Goal: Information Seeking & Learning: Learn about a topic

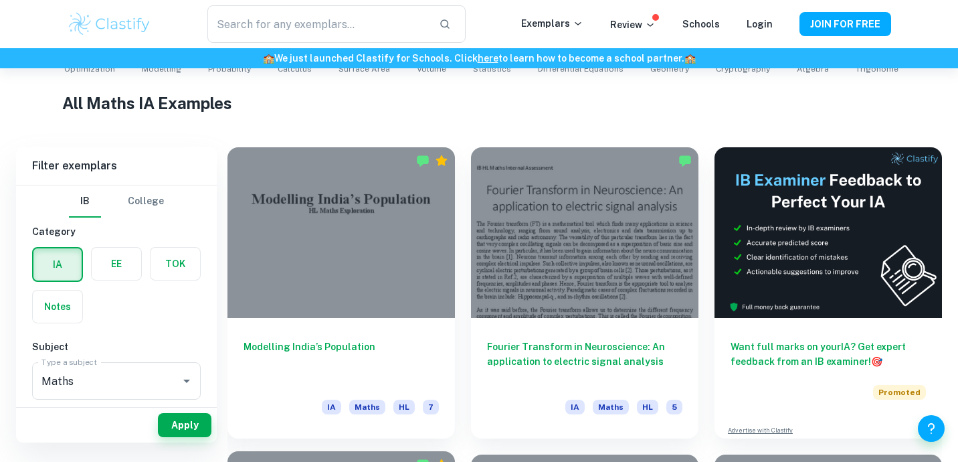
scroll to position [290, 0]
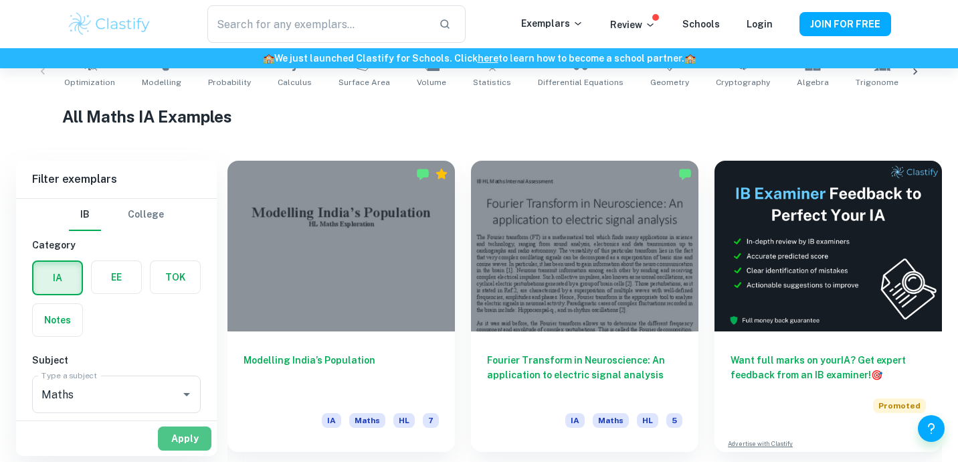
click at [185, 439] on button "Apply" at bounding box center [185, 438] width 54 height 24
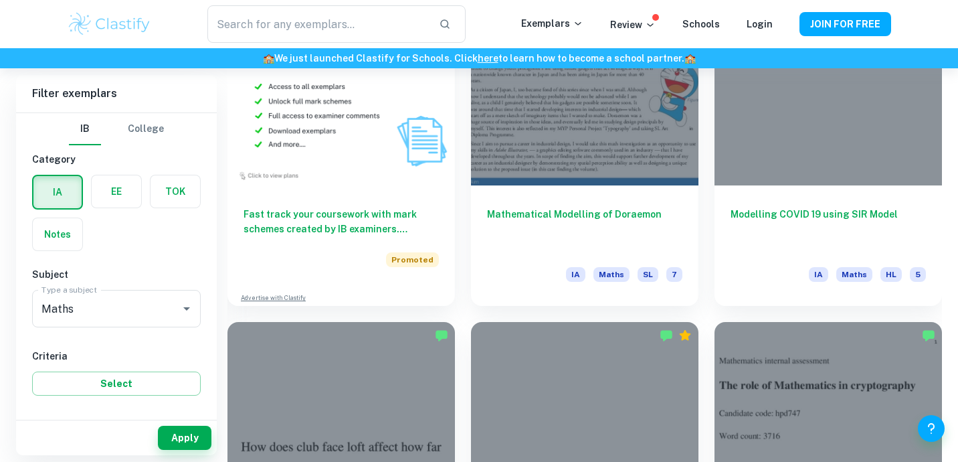
scroll to position [1057, 0]
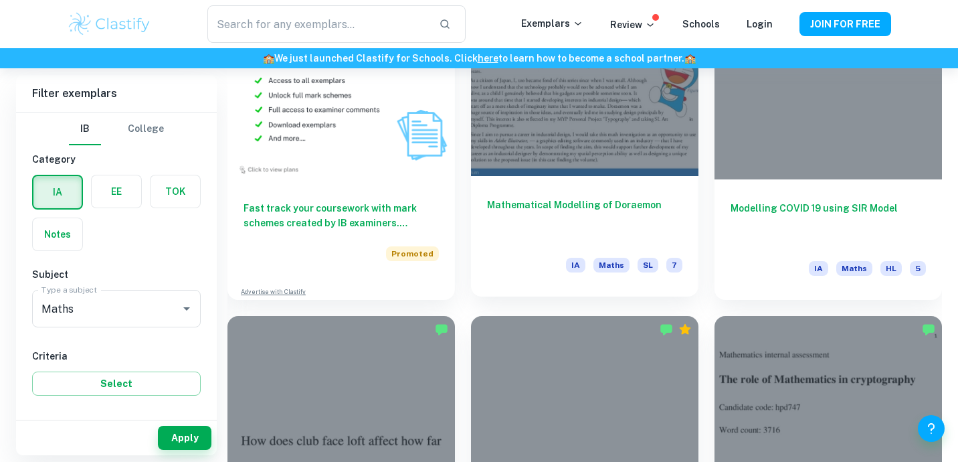
click at [628, 172] on div at bounding box center [585, 90] width 228 height 171
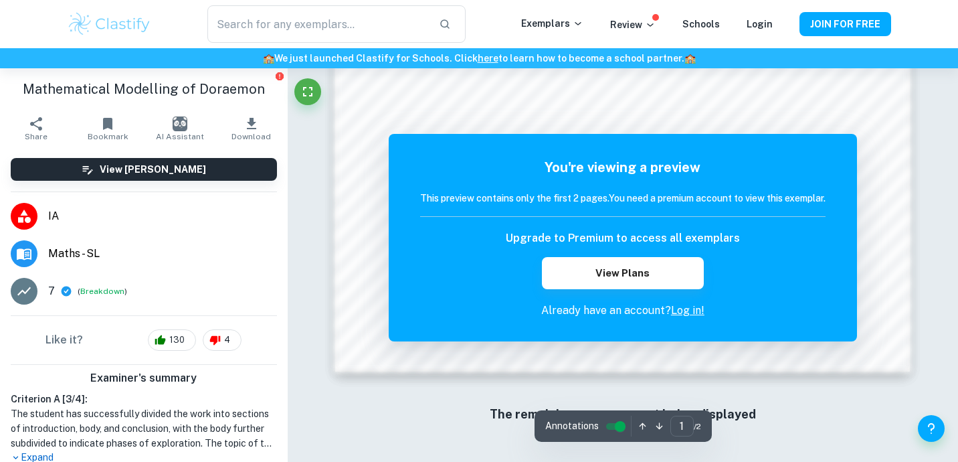
scroll to position [1345, 0]
click at [300, 102] on button "Fullscreen" at bounding box center [307, 91] width 27 height 27
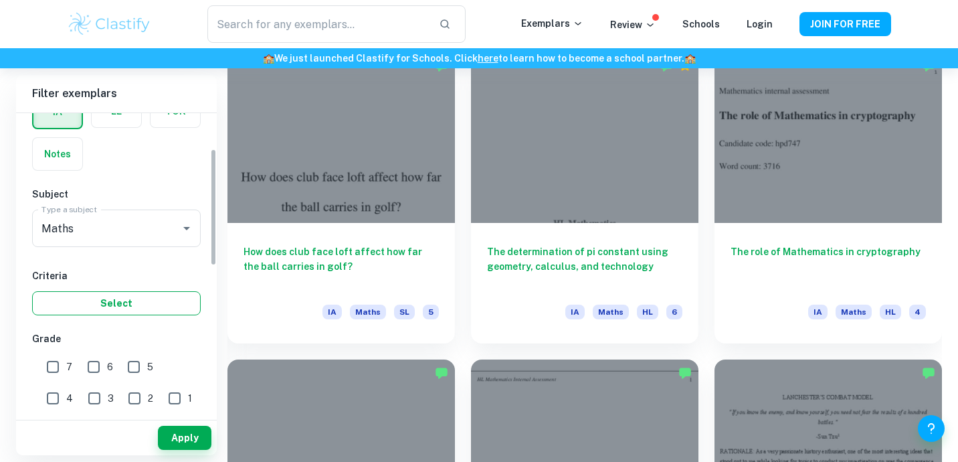
scroll to position [92, 0]
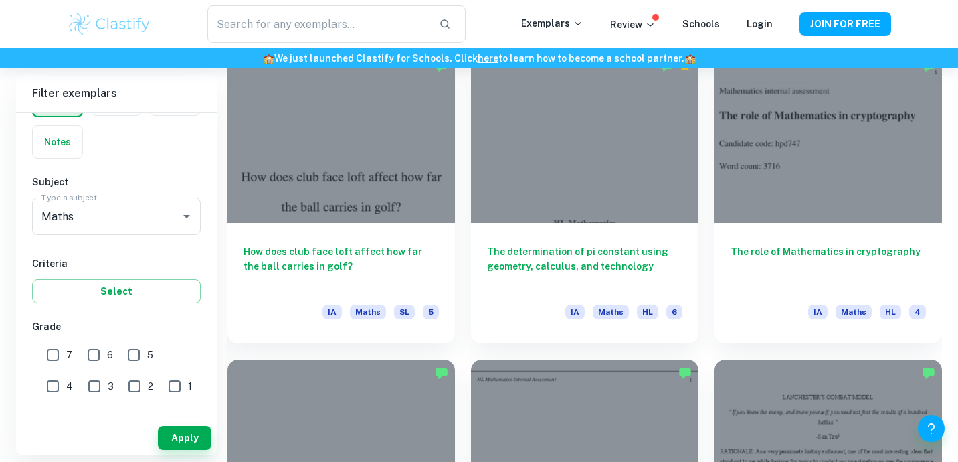
click at [62, 358] on input "7" at bounding box center [52, 354] width 27 height 27
checkbox input "true"
click at [163, 436] on button "Apply" at bounding box center [185, 438] width 54 height 24
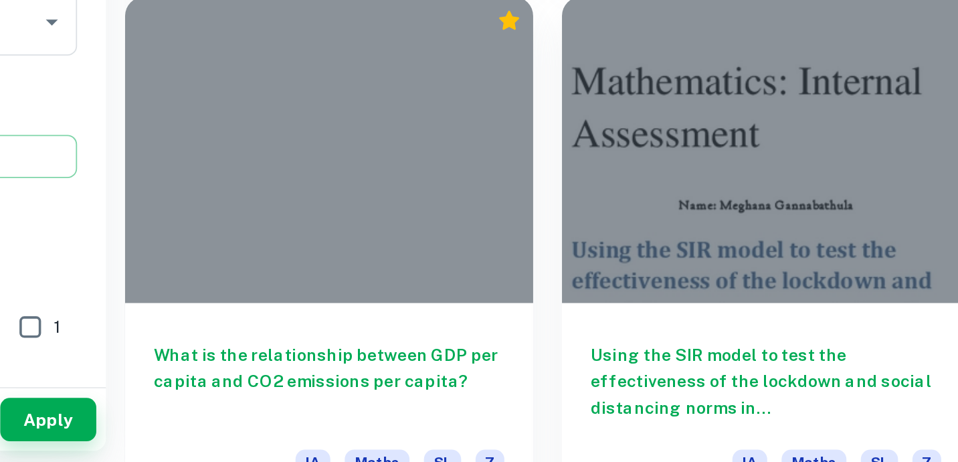
scroll to position [1509, 0]
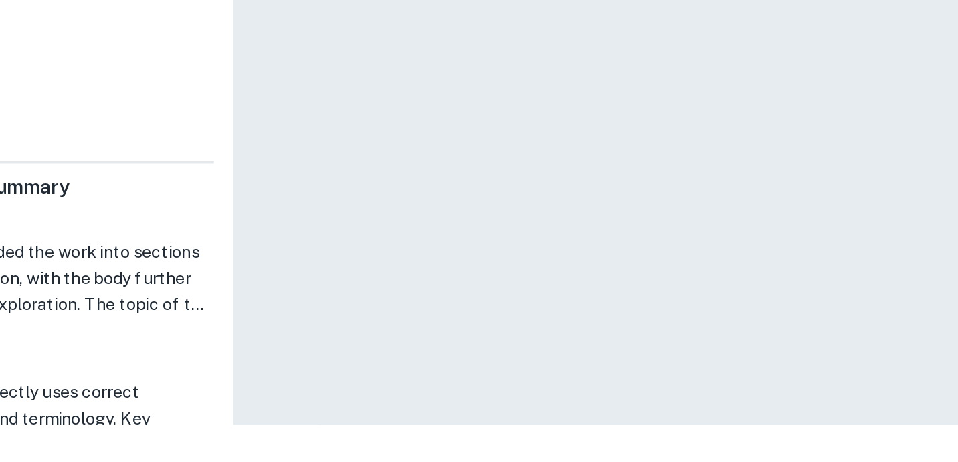
scroll to position [68, 0]
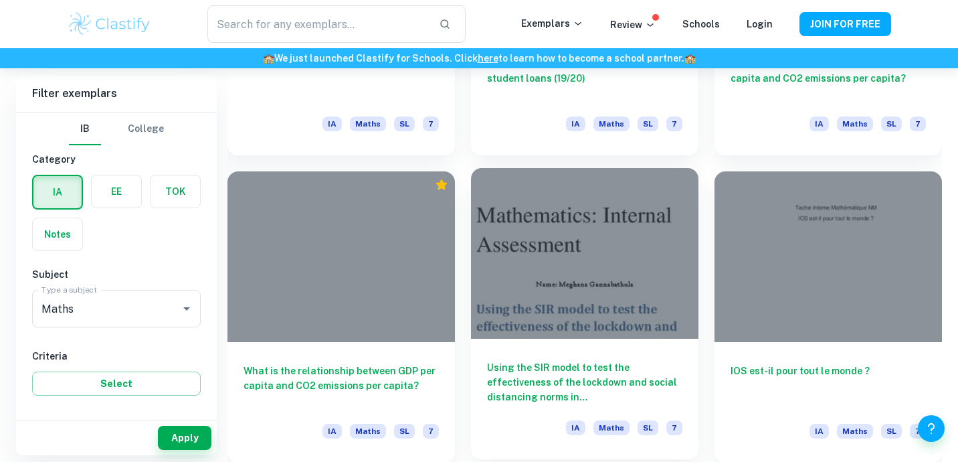
scroll to position [1509, 0]
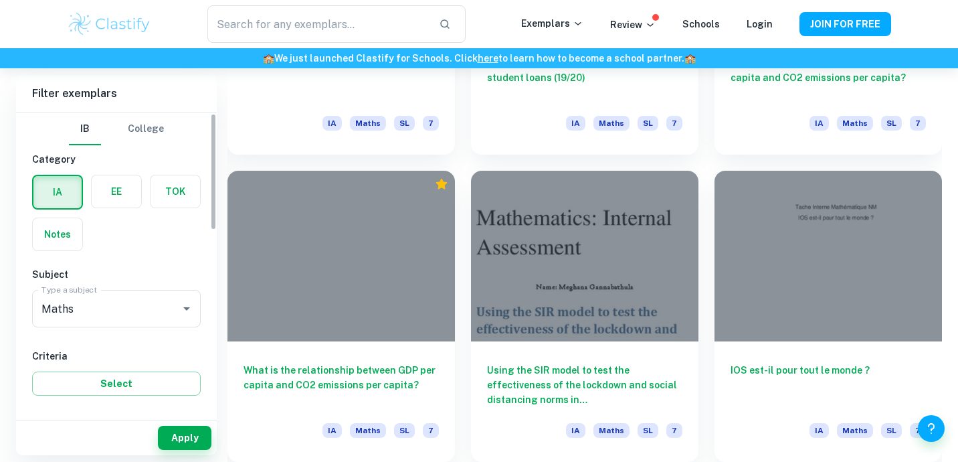
click at [67, 327] on div "Type a subject Maths Type a subject" at bounding box center [116, 311] width 169 height 43
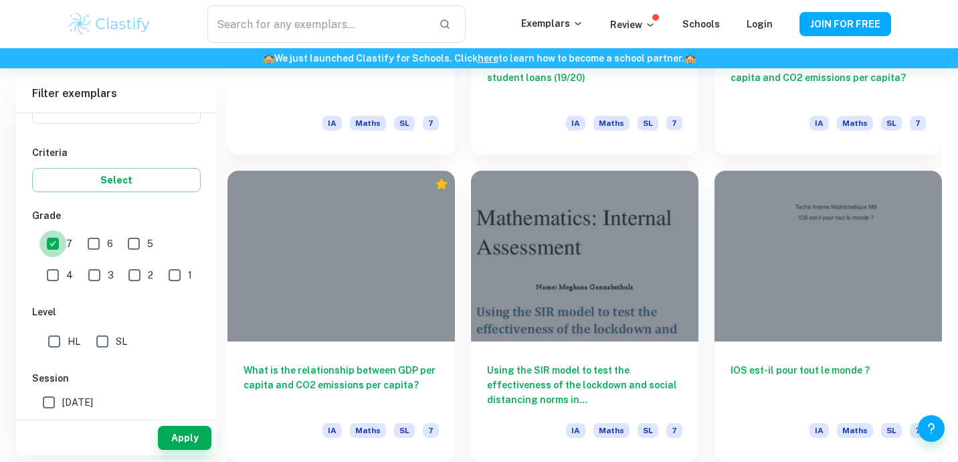
click at [60, 241] on input "7" at bounding box center [52, 243] width 27 height 27
checkbox input "false"
click at [179, 440] on button "Apply" at bounding box center [185, 438] width 54 height 24
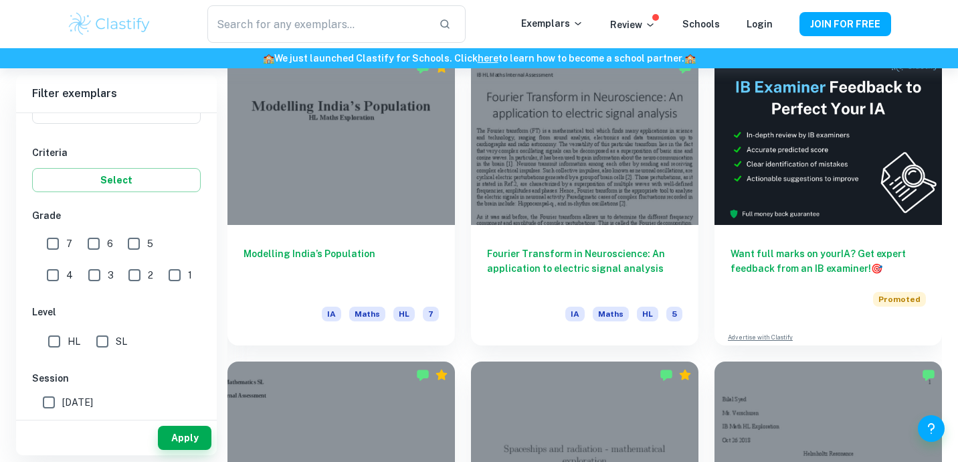
scroll to position [409, 0]
